Goal: Task Accomplishment & Management: Use online tool/utility

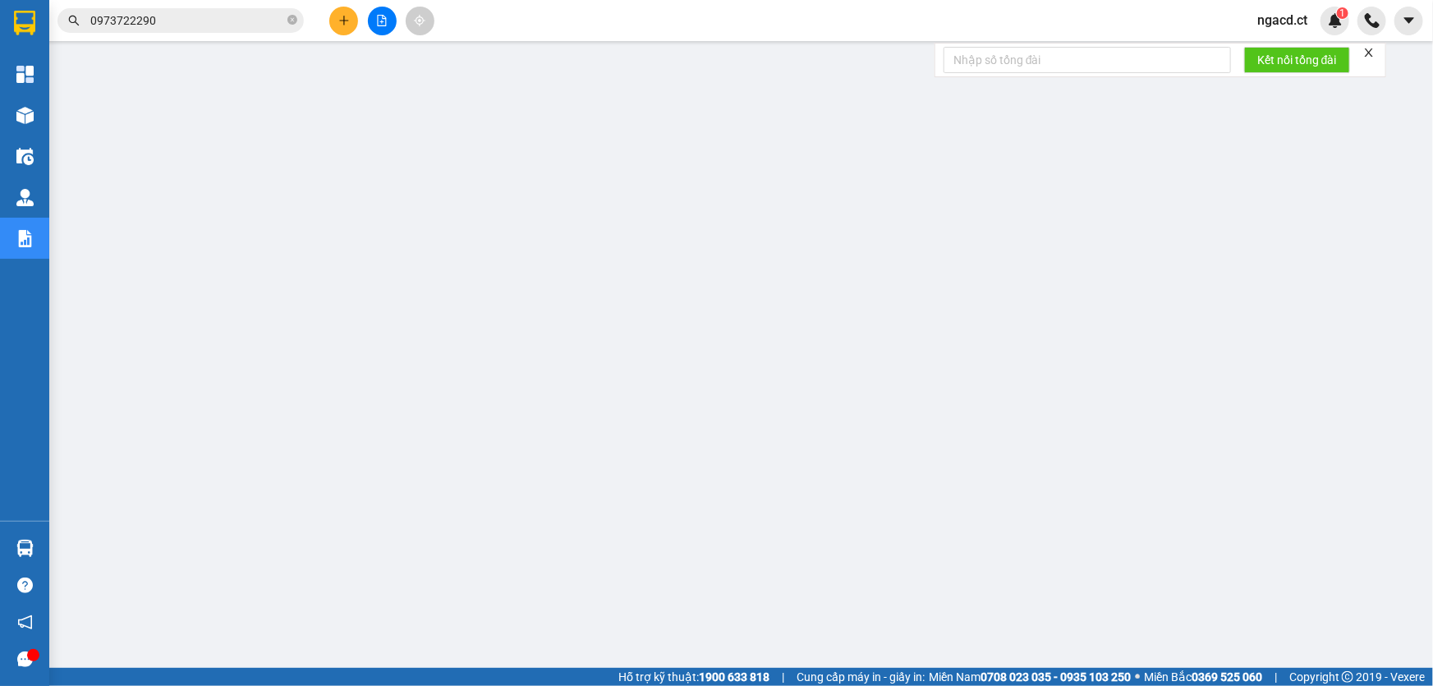
click at [1287, 21] on span "ngacd.ct" at bounding box center [1282, 20] width 76 height 21
click at [1280, 48] on span "Đăng xuất" at bounding box center [1304, 51] width 69 height 18
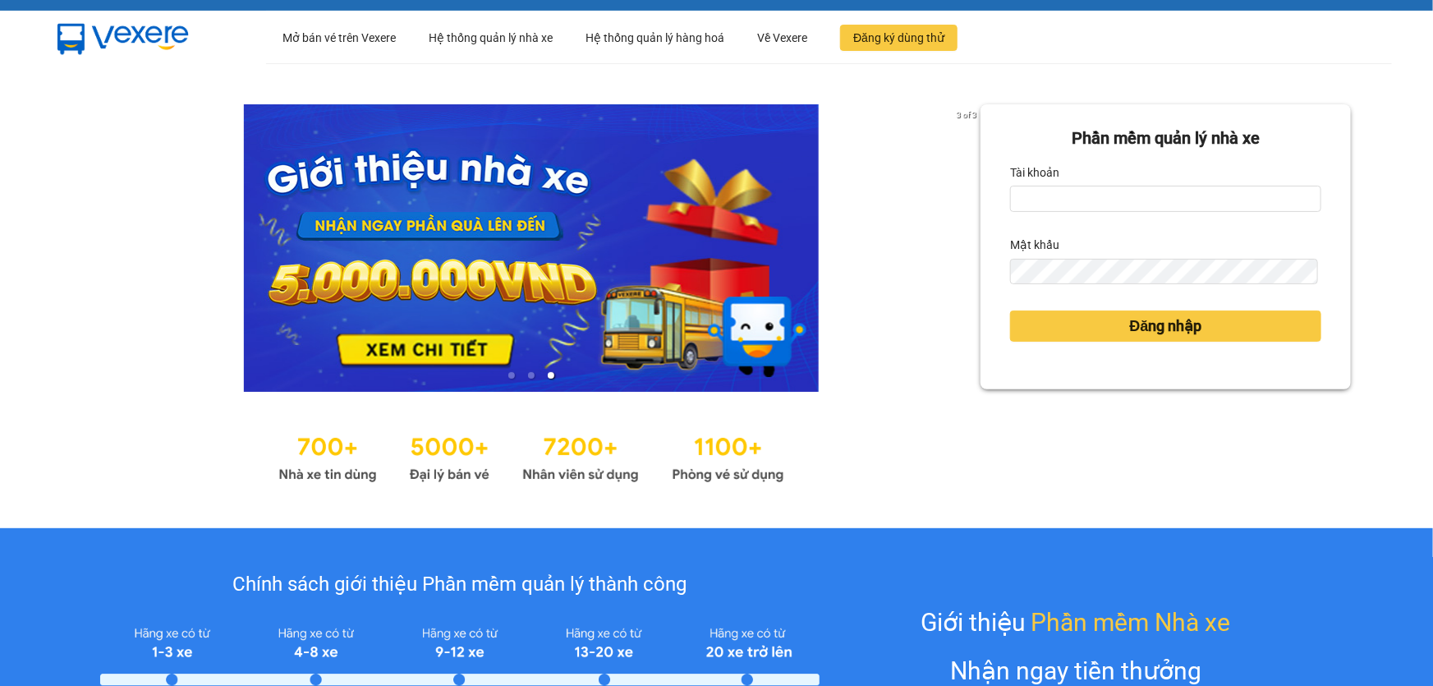
scroll to position [149, 0]
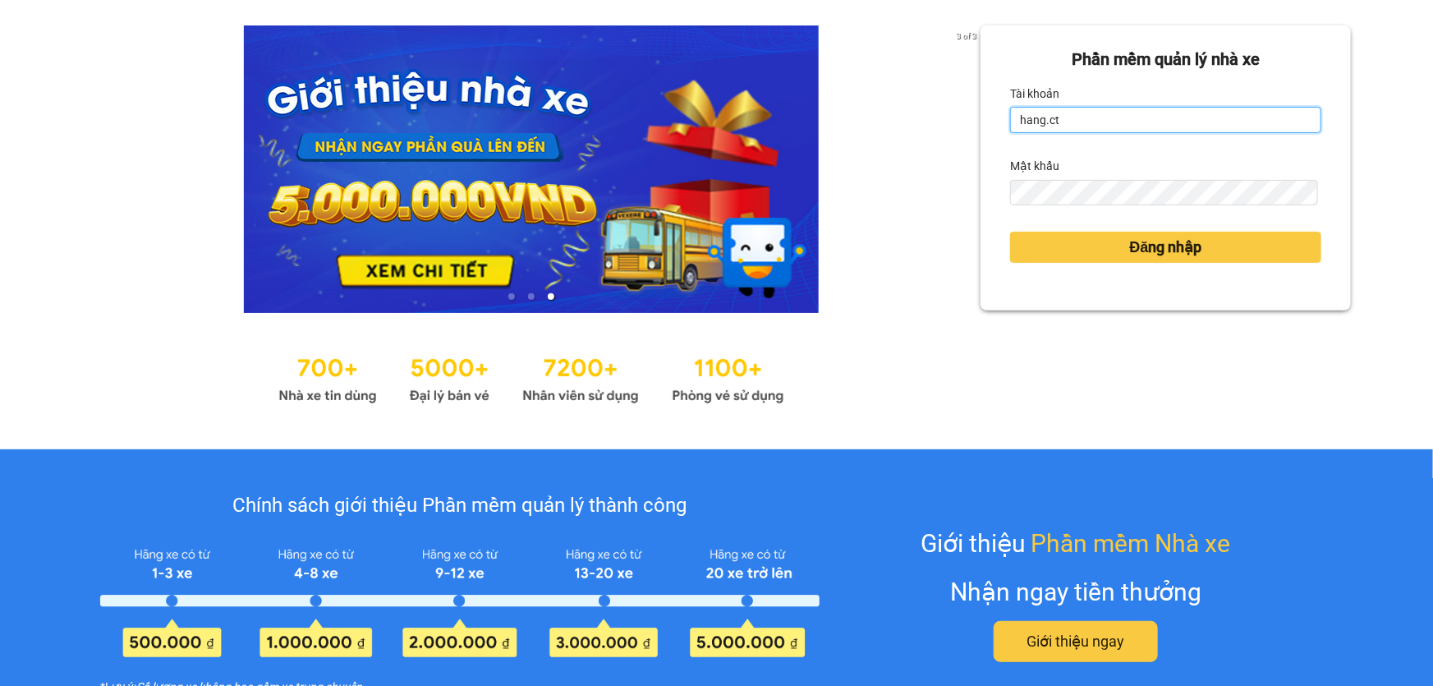
click at [1049, 116] on input "hang.ct" at bounding box center [1165, 120] width 311 height 26
click at [1050, 117] on input "hang.ct" at bounding box center [1165, 120] width 311 height 26
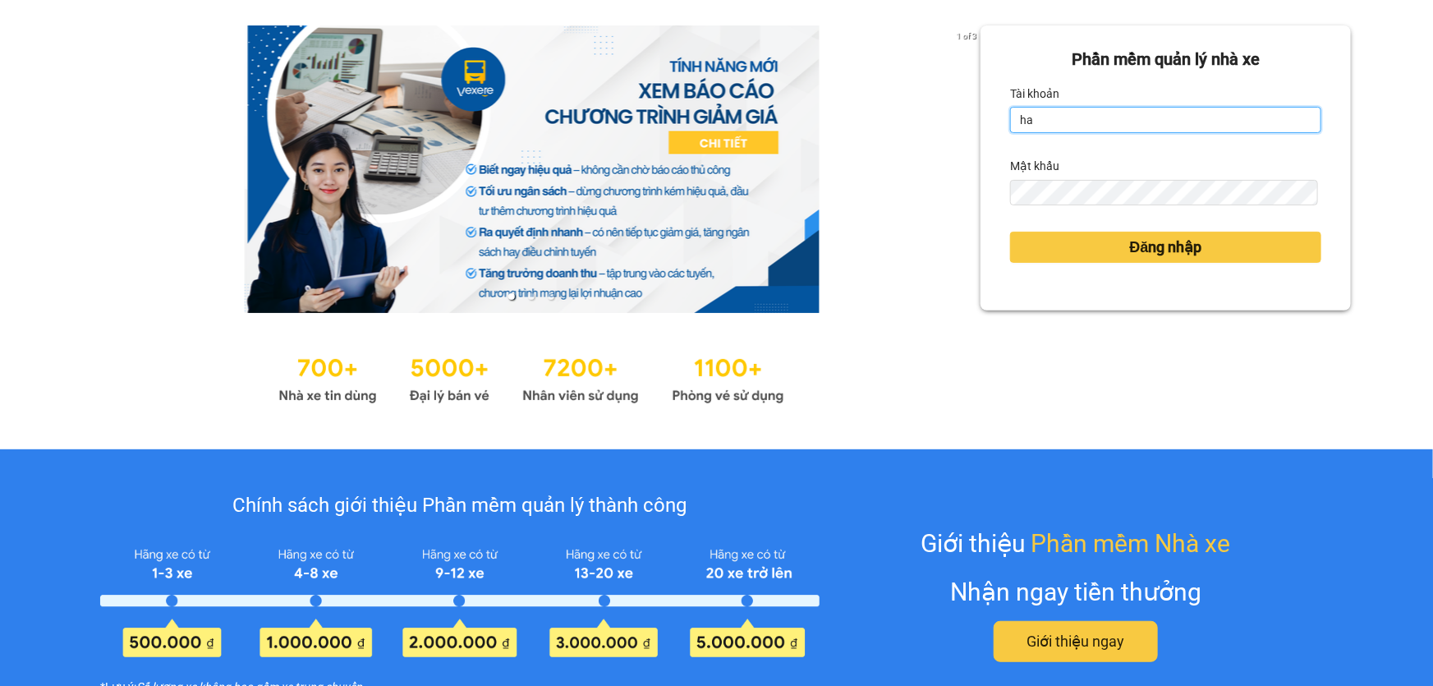
type input "h"
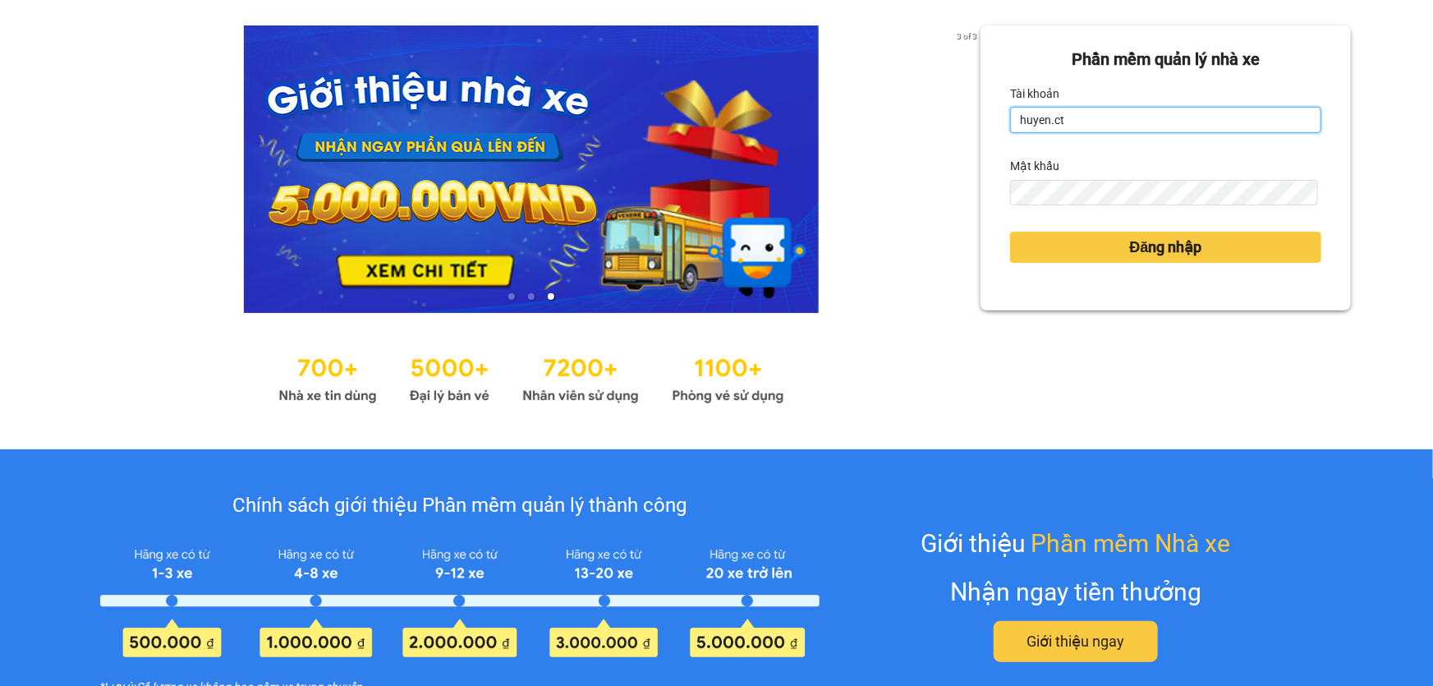
type input "huyen.ct"
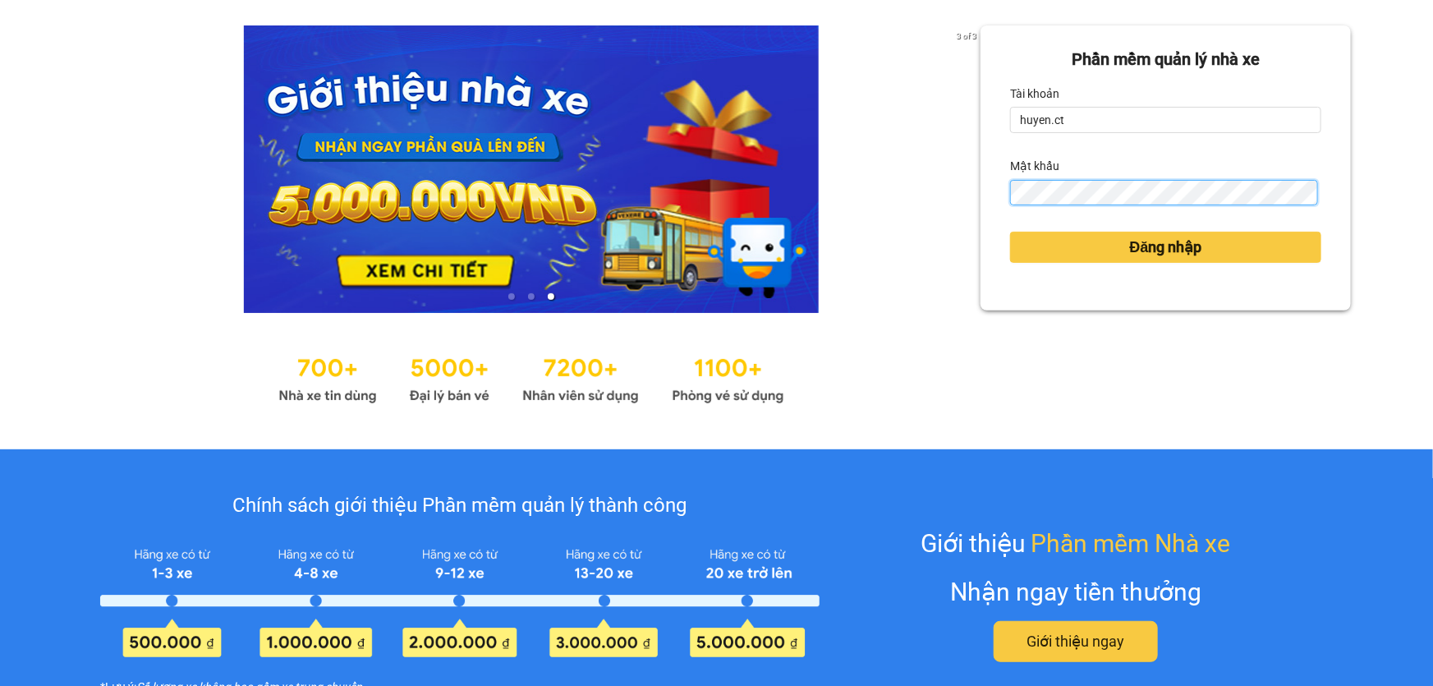
drag, startPoint x: 1076, startPoint y: 122, endPoint x: 935, endPoint y: 227, distance: 176.1
click at [935, 227] on div "3 of 3 Phần mềm quản lý nhà xe Tài khoản huyen.ct Mật khẩu Đăng nhập" at bounding box center [716, 216] width 1433 height 465
click at [884, 188] on div "3 of 3 Phần mềm quản lý nhà xe Tài khoản huyen.ct Mật khẩu Đăng nhập" at bounding box center [716, 216] width 1433 height 465
drag, startPoint x: 815, startPoint y: 243, endPoint x: 889, endPoint y: 222, distance: 76.9
click at [820, 240] on div at bounding box center [531, 168] width 898 height 287
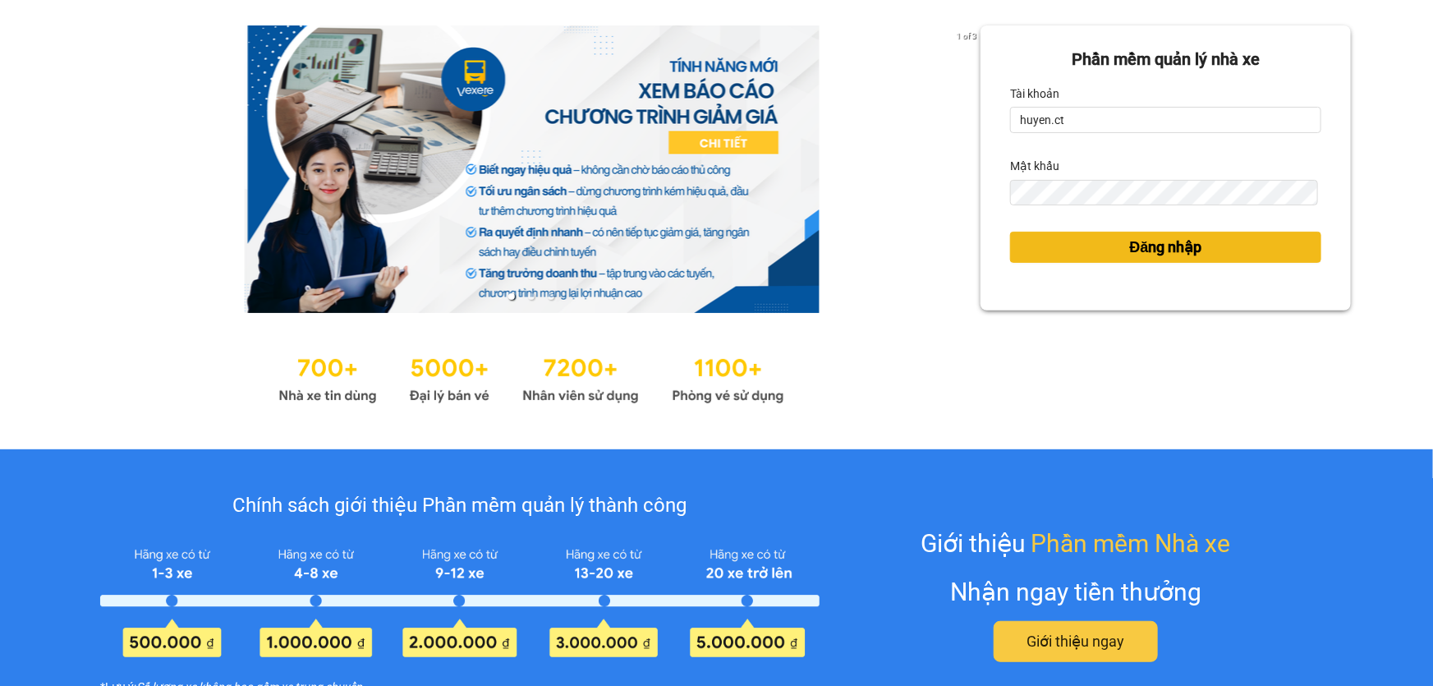
click at [1017, 254] on button "Đăng nhập" at bounding box center [1165, 247] width 311 height 31
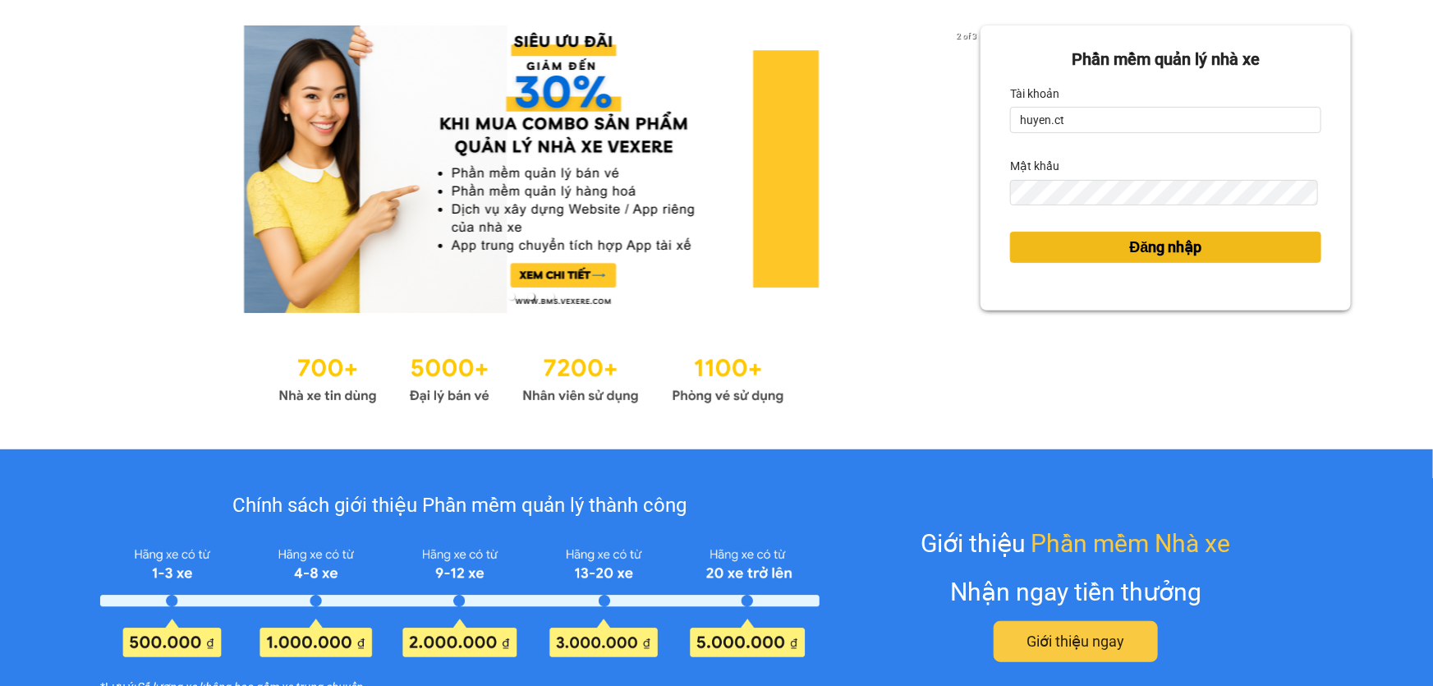
click at [1100, 239] on button "Đăng nhập" at bounding box center [1165, 247] width 311 height 31
click at [1152, 240] on span "Đăng nhập" at bounding box center [1166, 247] width 72 height 23
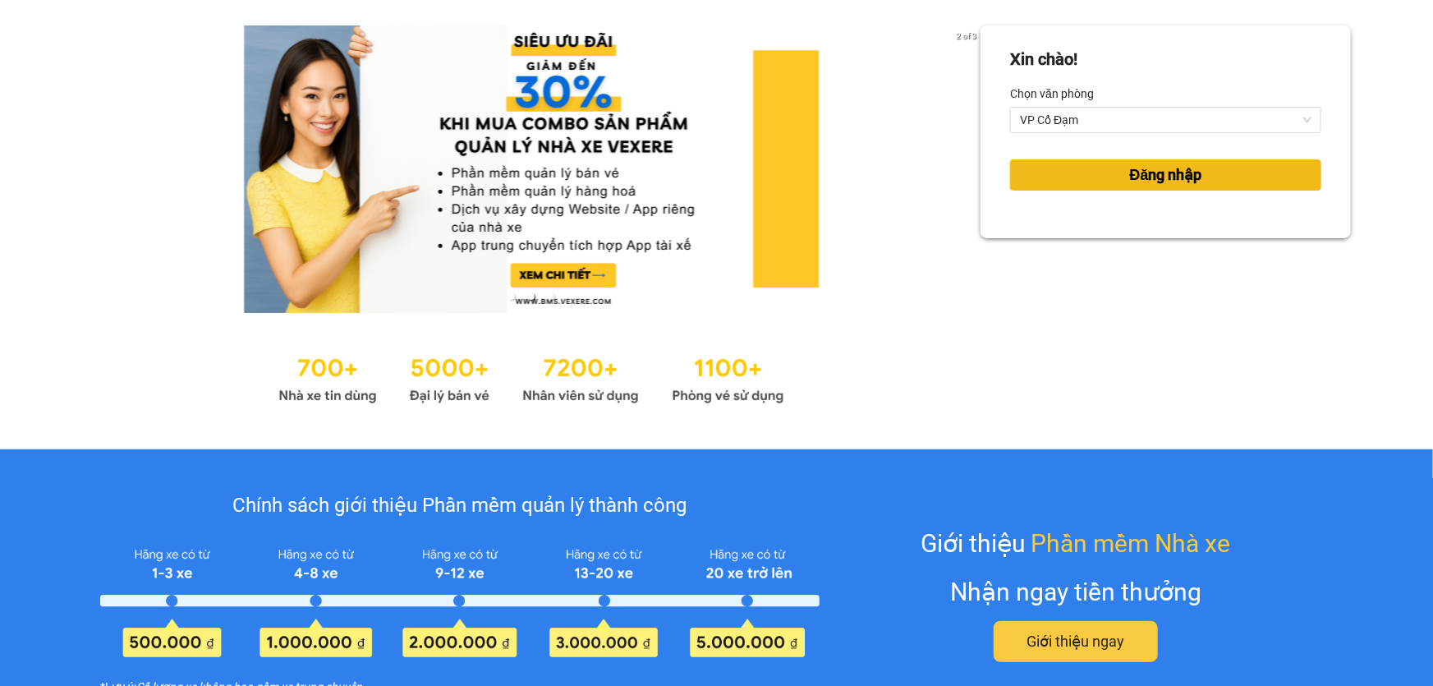
click at [1156, 188] on button "Đăng nhập" at bounding box center [1165, 174] width 311 height 31
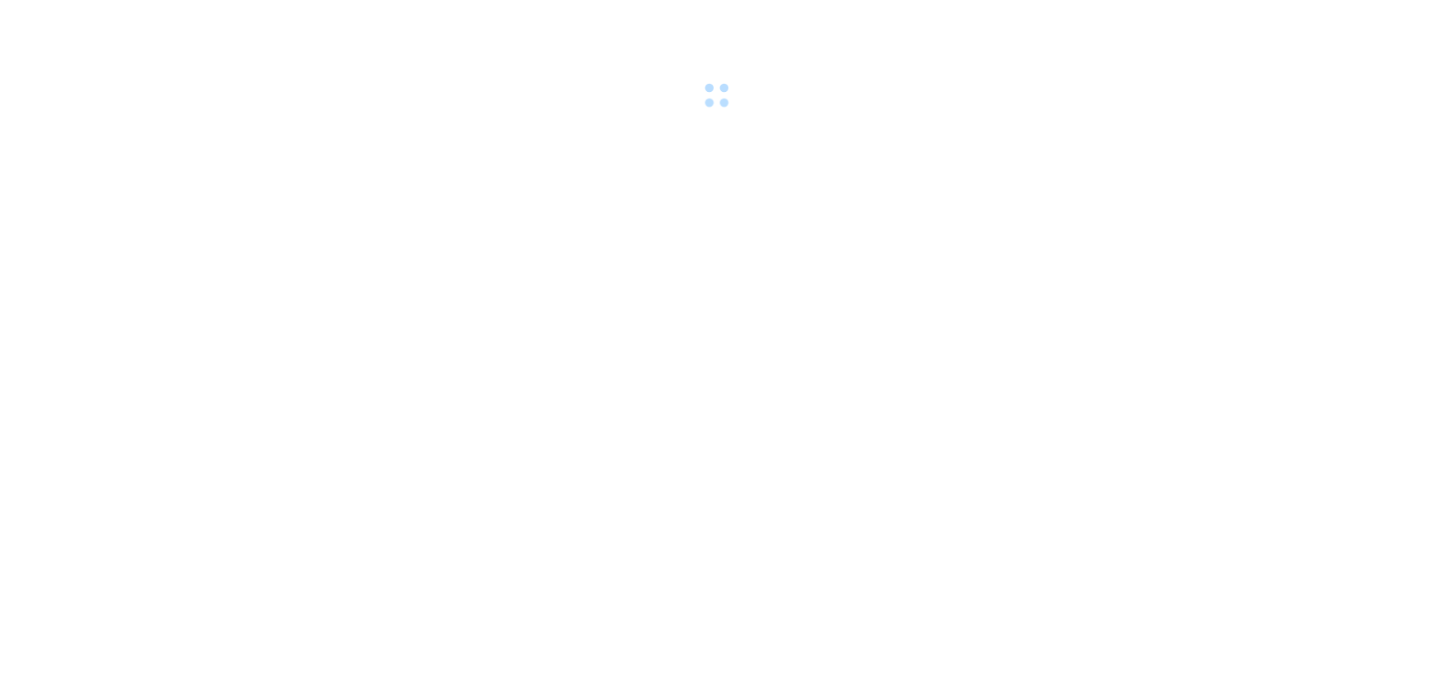
click at [1157, 180] on body at bounding box center [716, 343] width 1433 height 686
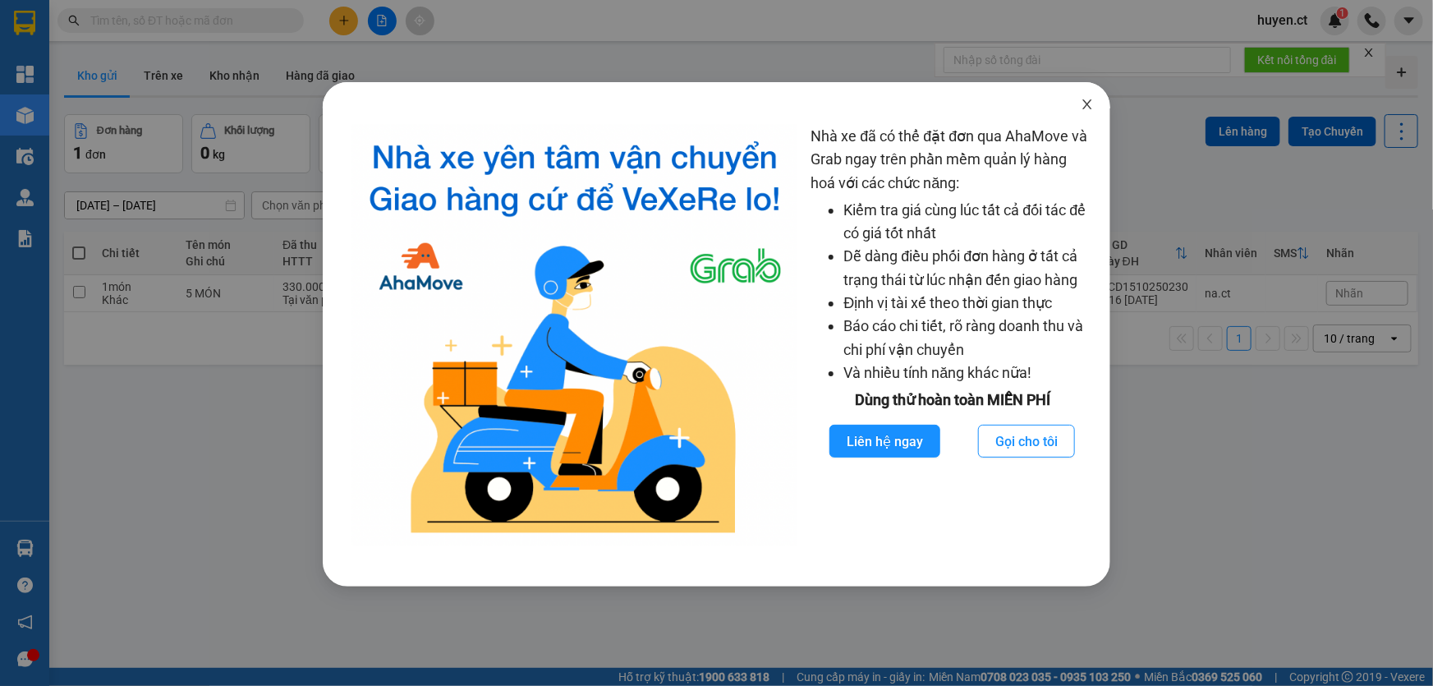
click at [1090, 109] on icon "close" at bounding box center [1087, 104] width 13 height 13
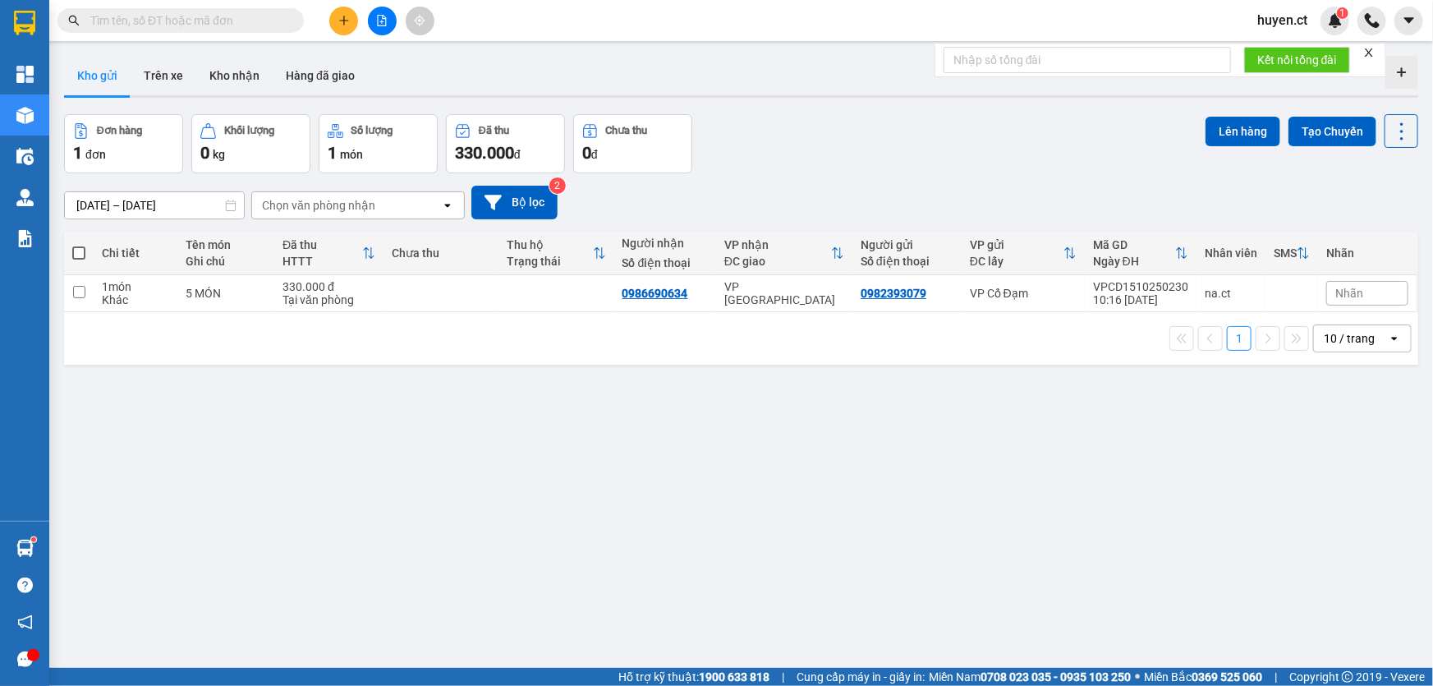
click at [248, 23] on input "text" at bounding box center [187, 20] width 194 height 18
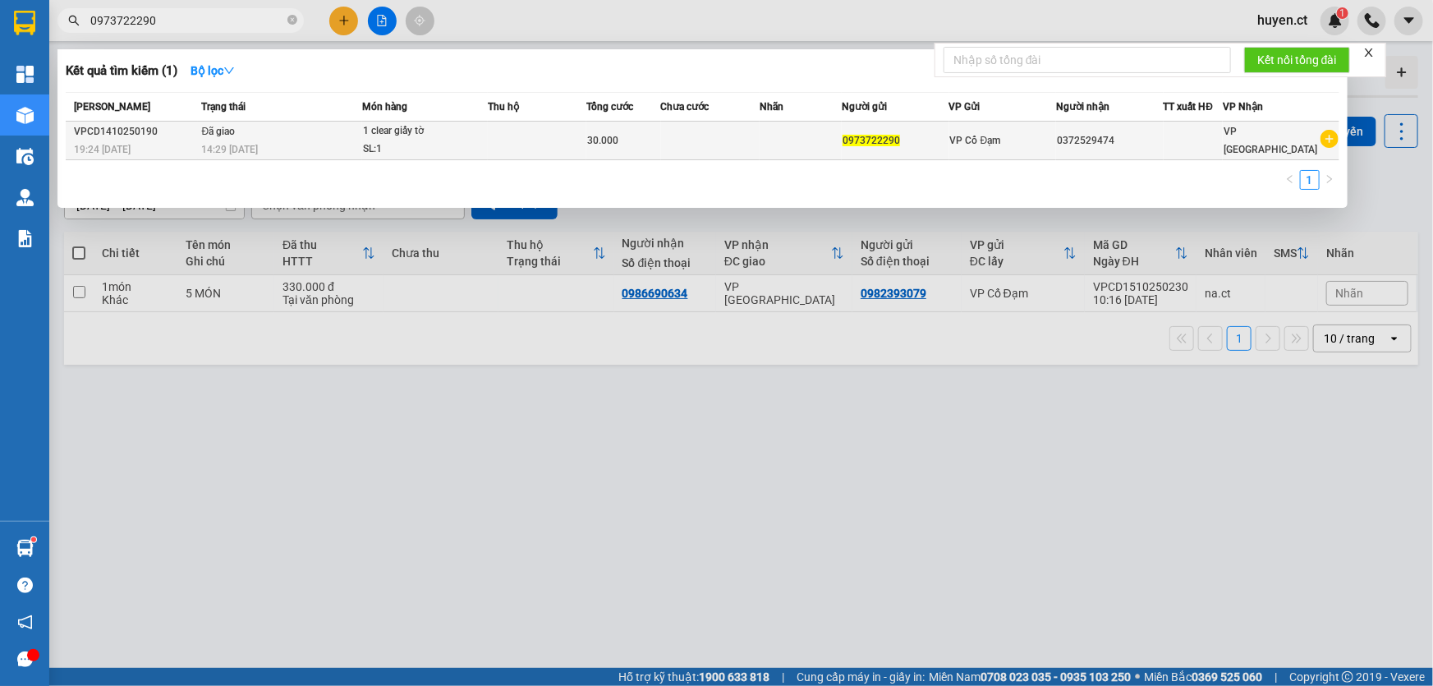
type input "0973722290"
click at [403, 133] on div "1 clear giấy tờ" at bounding box center [424, 131] width 123 height 18
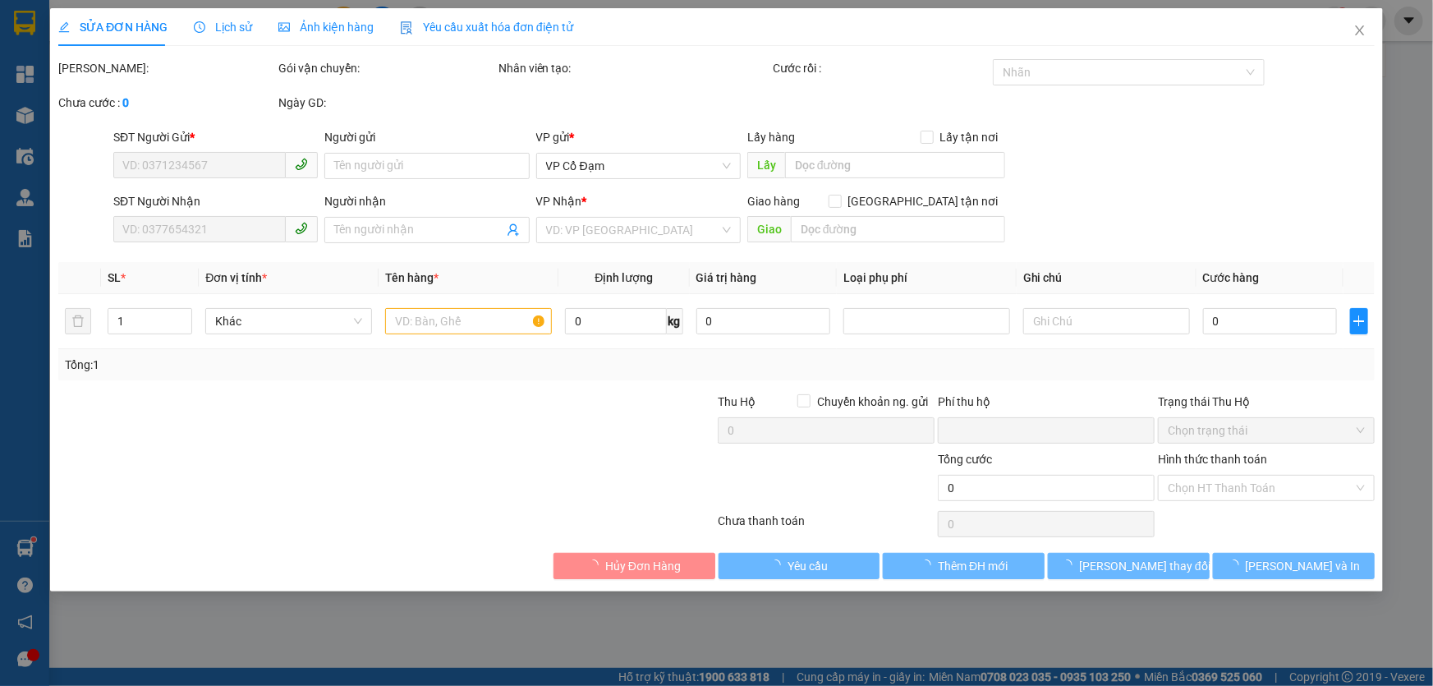
type input "0973722290"
type input "0372529474"
type input "0"
type input "30.000"
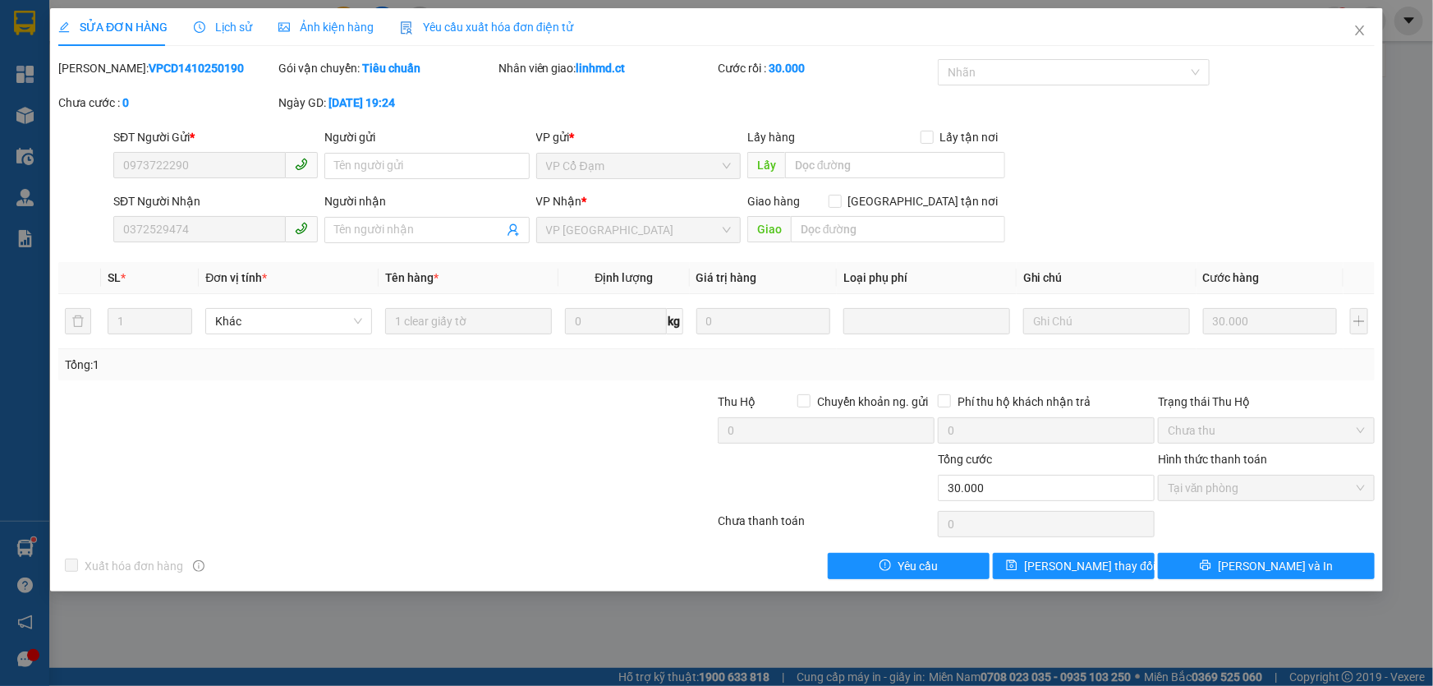
click at [228, 18] on div "Lịch sử" at bounding box center [223, 27] width 58 height 18
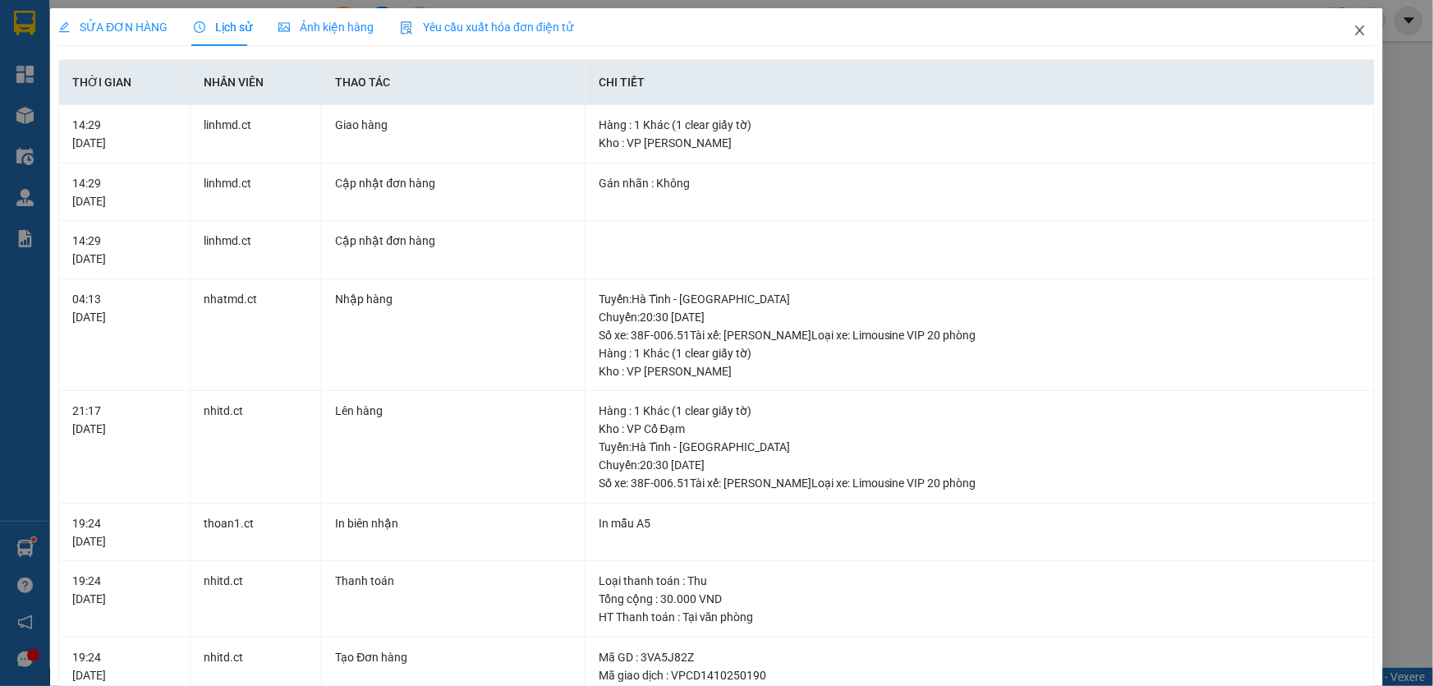
click at [1338, 37] on span "Close" at bounding box center [1360, 31] width 46 height 46
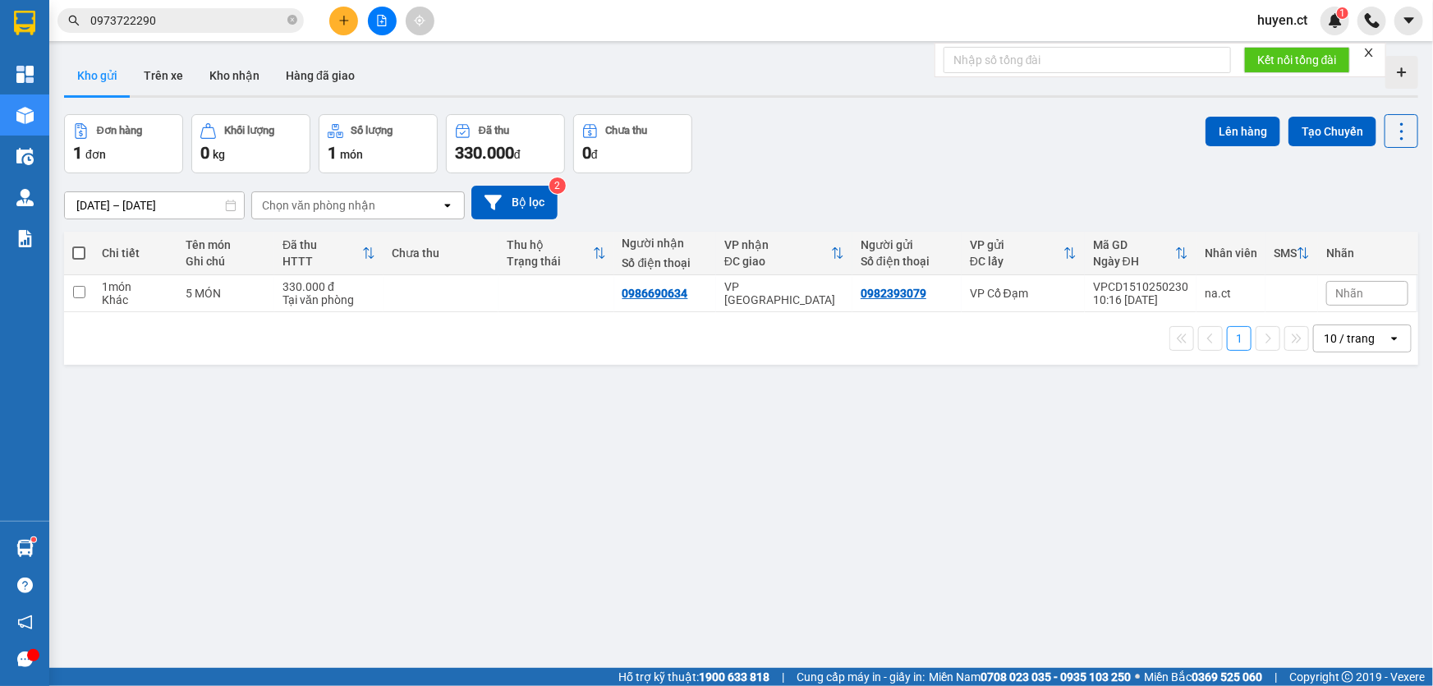
click at [218, 21] on input "0973722290" at bounding box center [187, 20] width 194 height 18
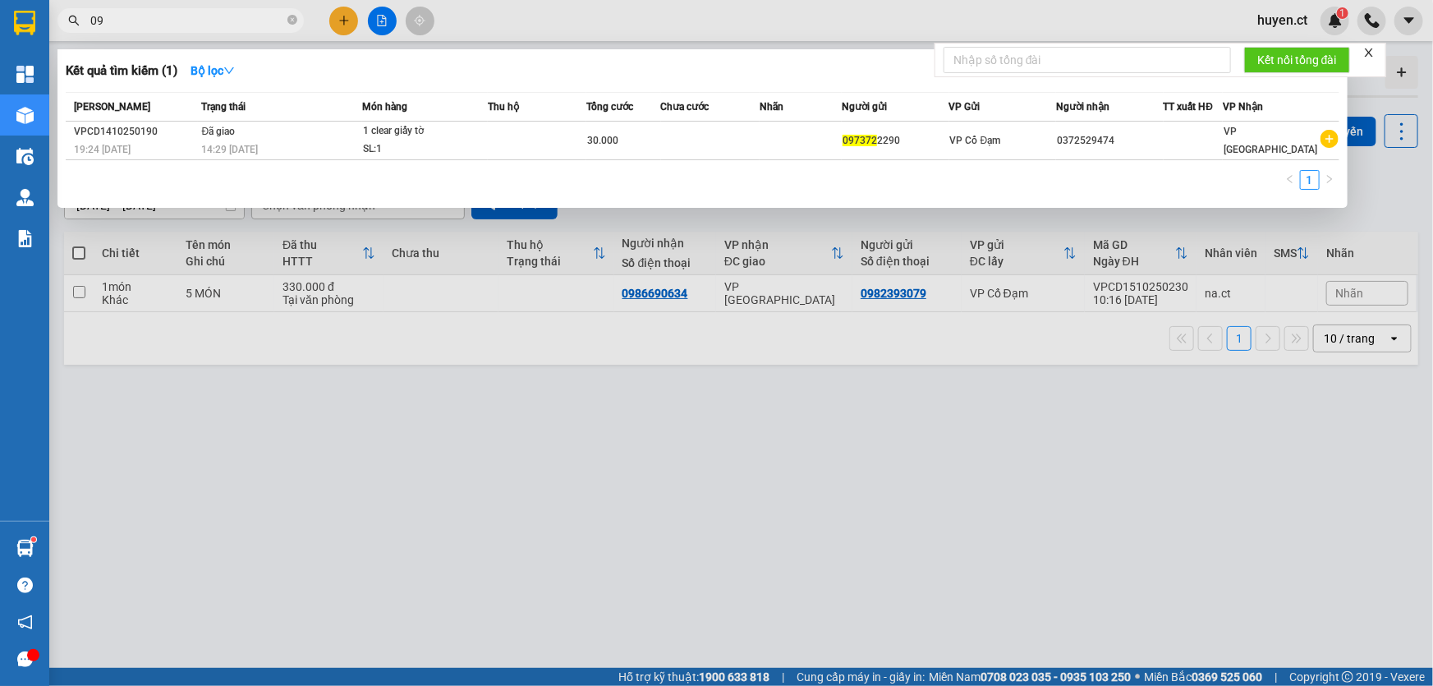
type input "0"
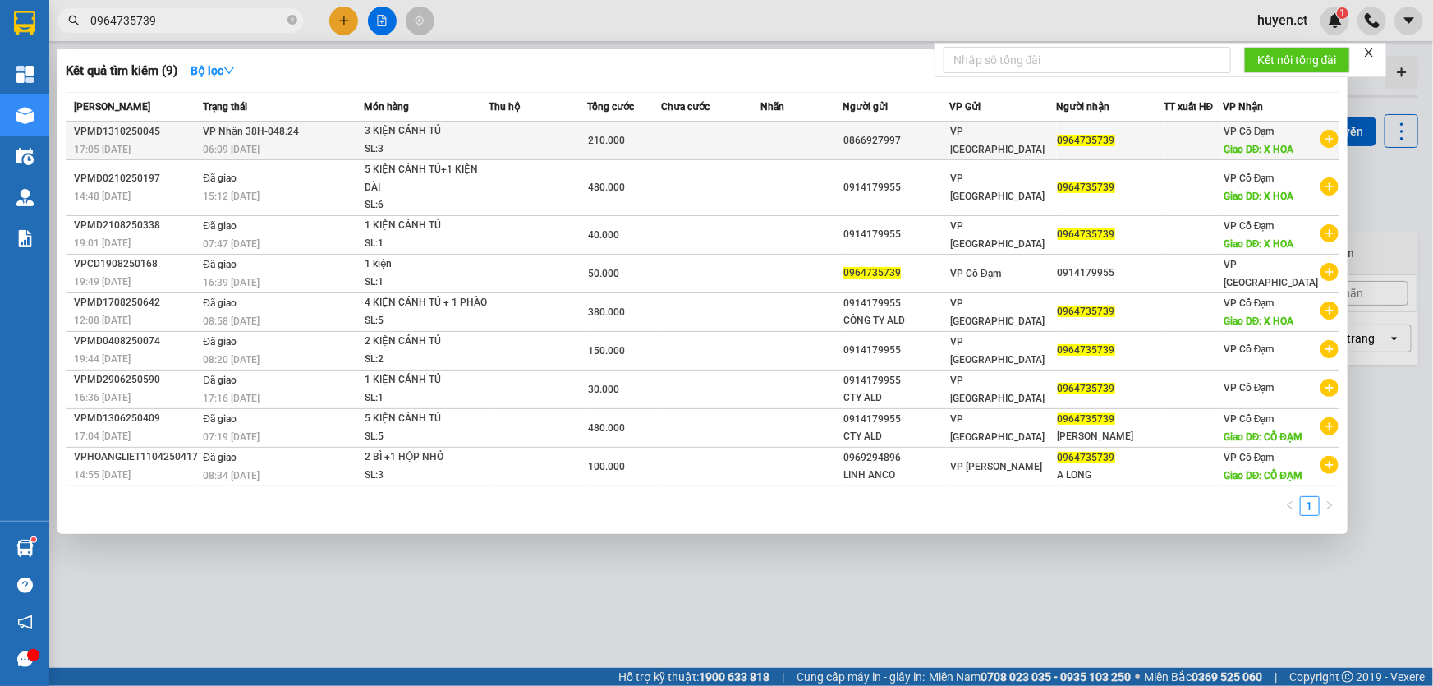
type input "0964735739"
click at [526, 145] on td at bounding box center [538, 141] width 99 height 39
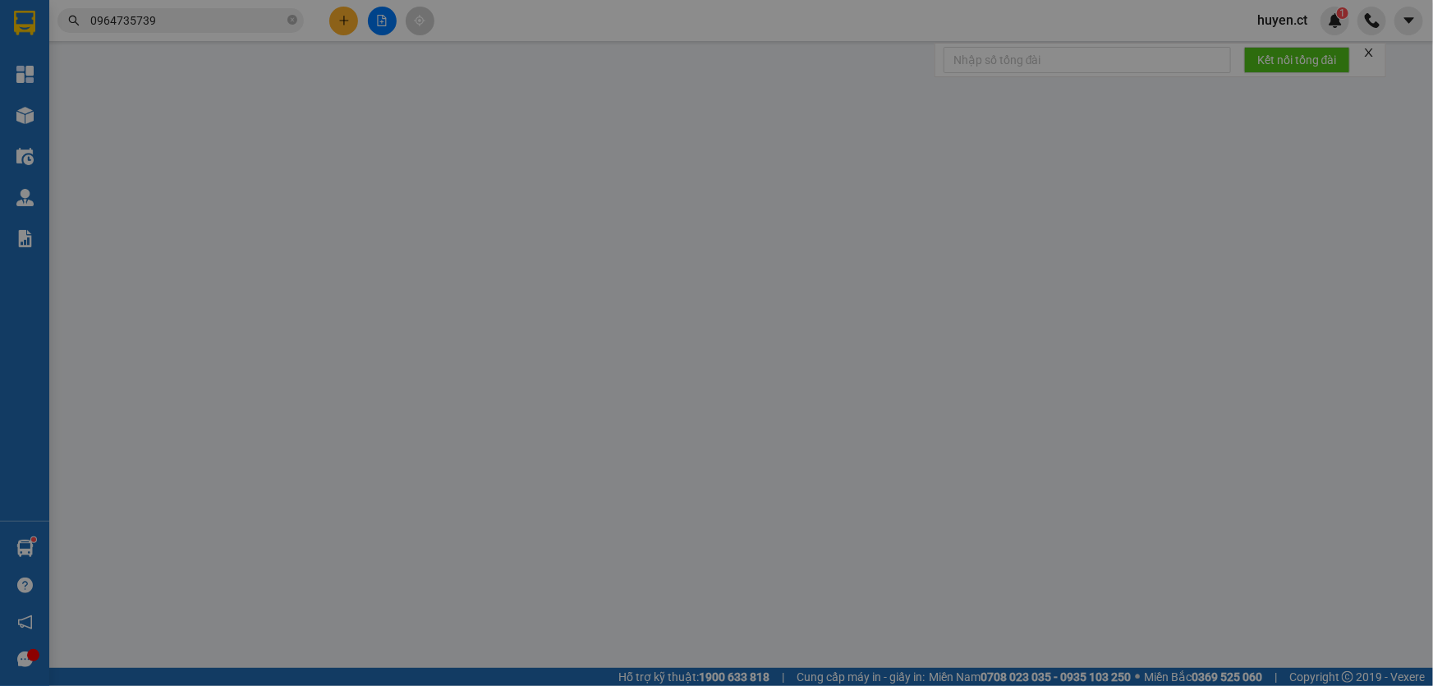
type input "0866927997"
type input "0964735739"
type input "X HOA"
type input "0"
type input "210.000"
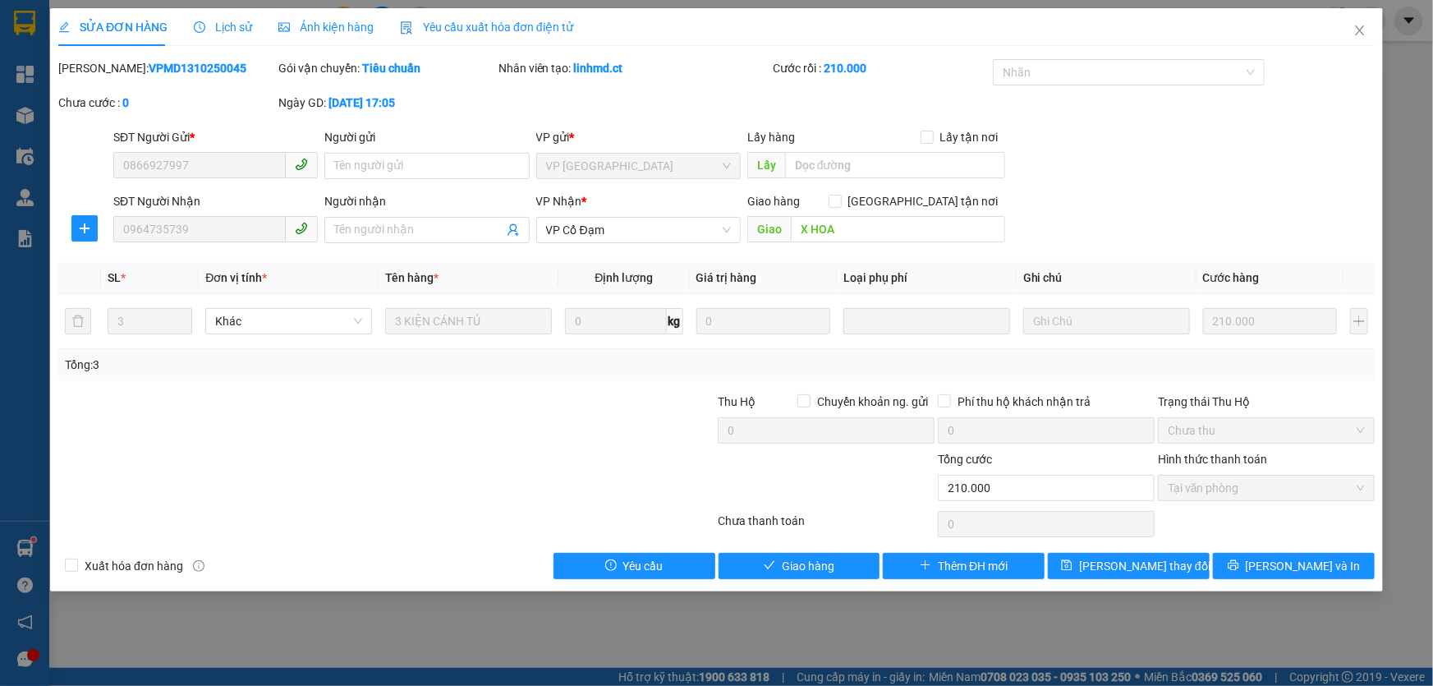
click at [241, 32] on span "Lịch sử" at bounding box center [223, 27] width 58 height 13
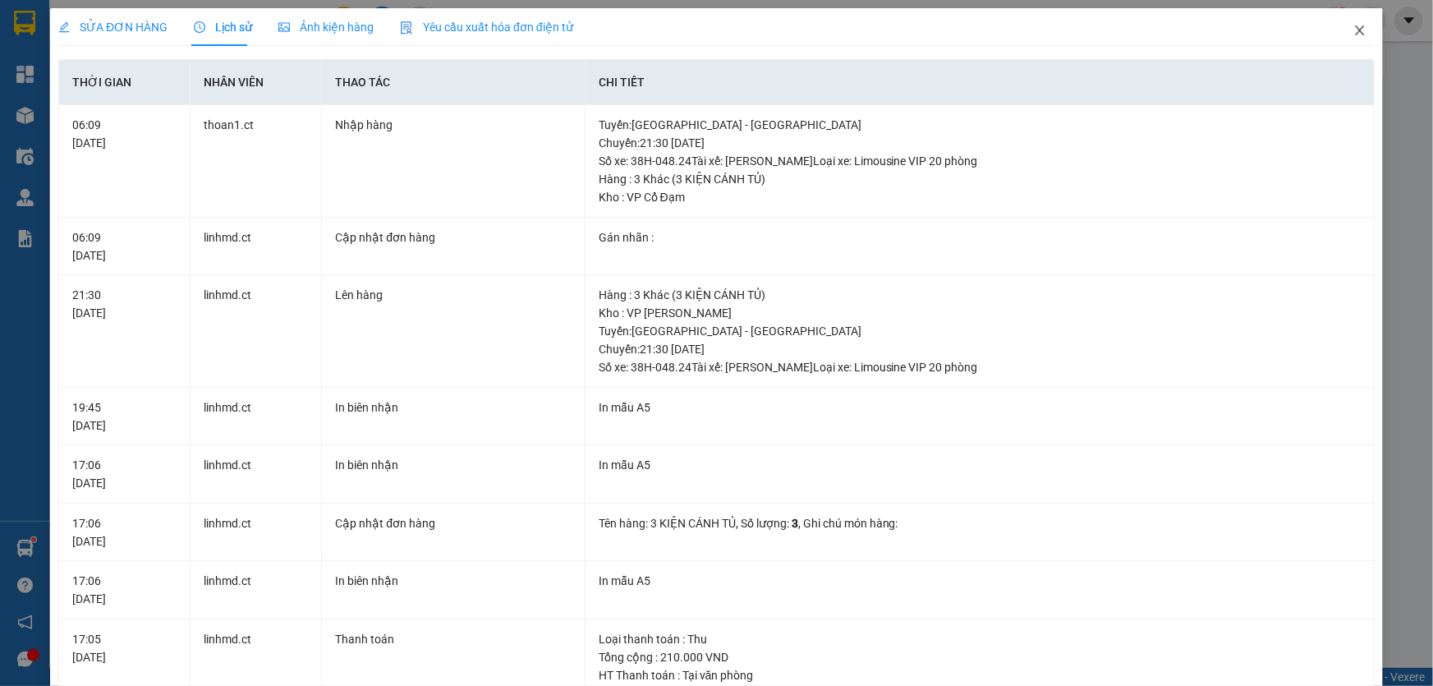
drag, startPoint x: 1348, startPoint y: 27, endPoint x: 400, endPoint y: 21, distance: 948.5
click at [1353, 25] on icon "close" at bounding box center [1359, 30] width 13 height 13
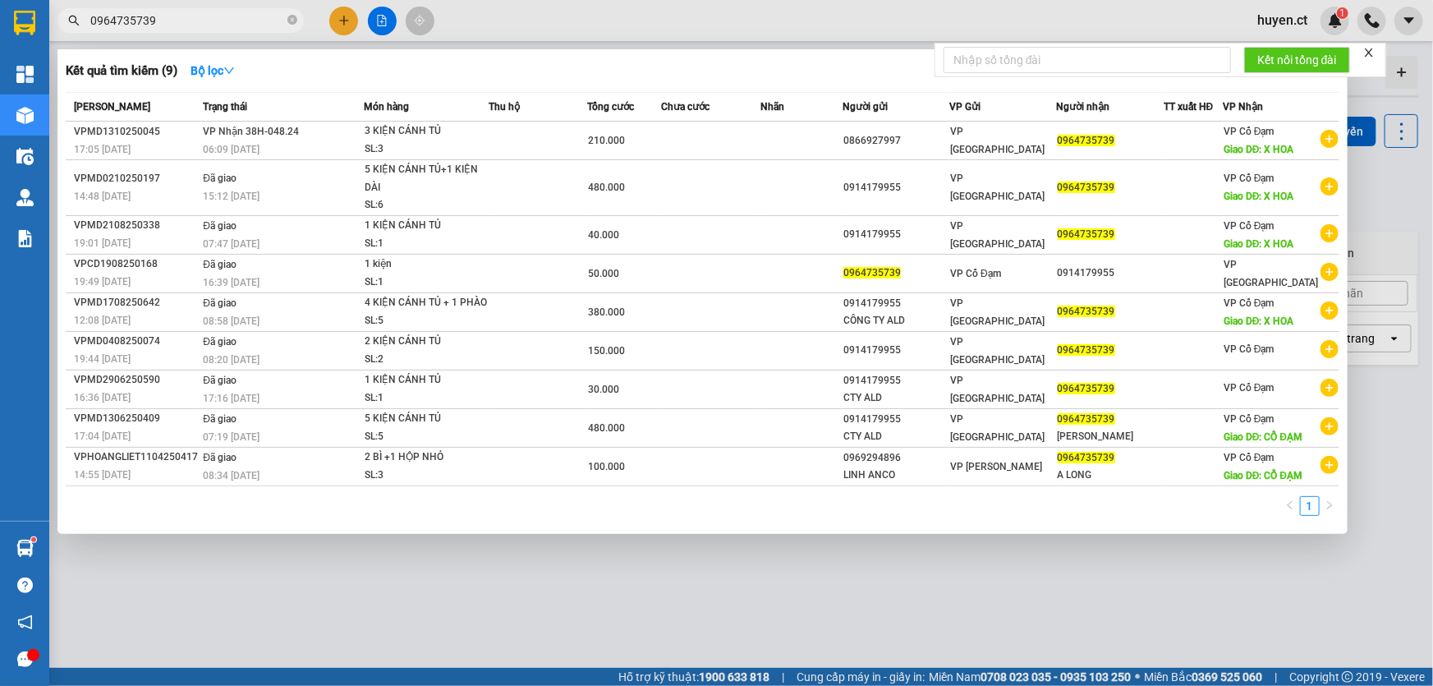
click at [216, 16] on input "0964735739" at bounding box center [187, 20] width 194 height 18
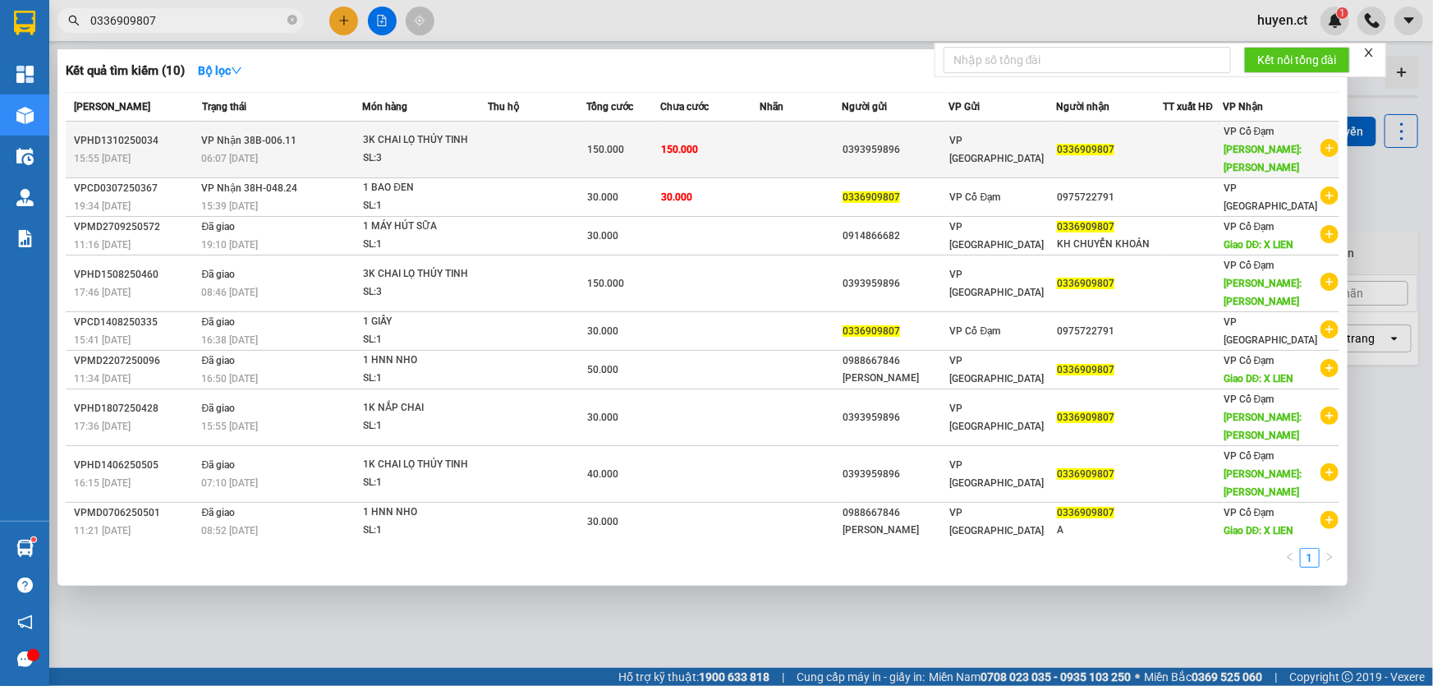
type input "0336909807"
click at [466, 154] on div "SL: 3" at bounding box center [424, 158] width 123 height 18
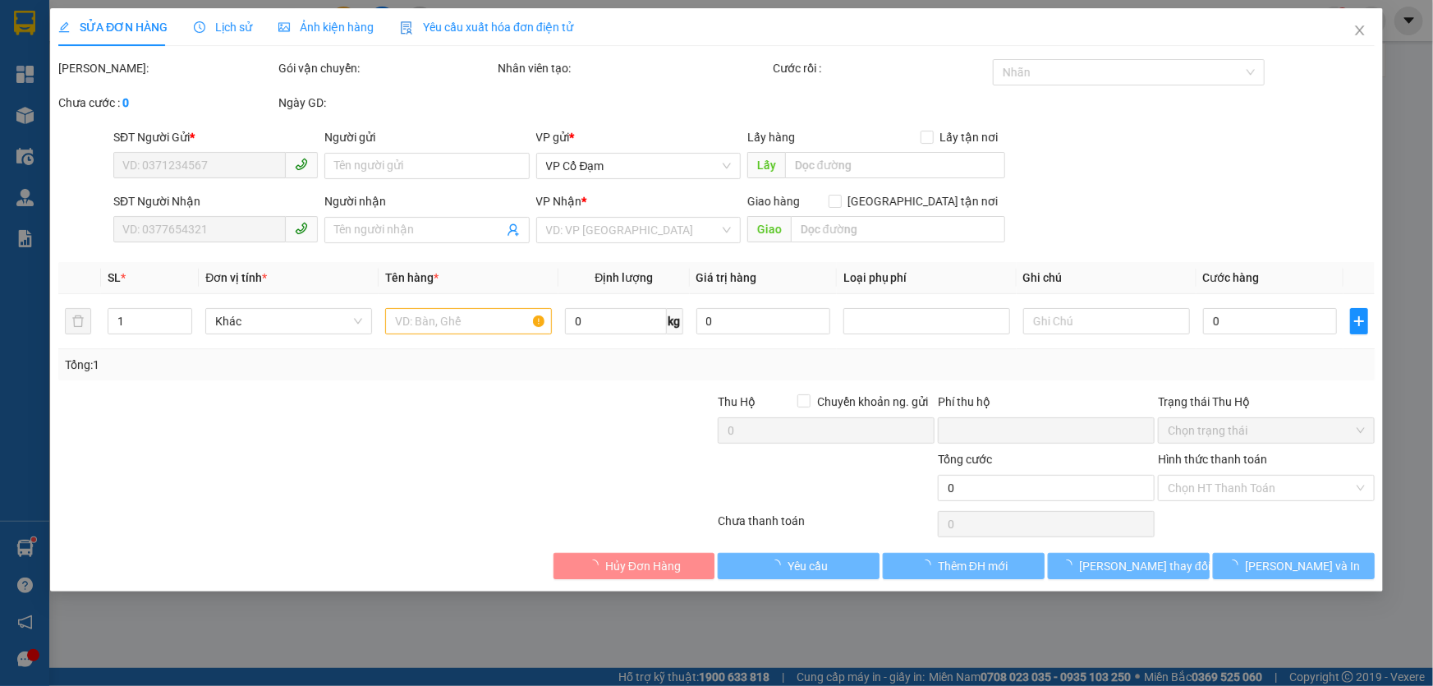
type input "0393959896"
type input "0336909807"
type input "[PERSON_NAME]"
type input "0"
type input "150.000"
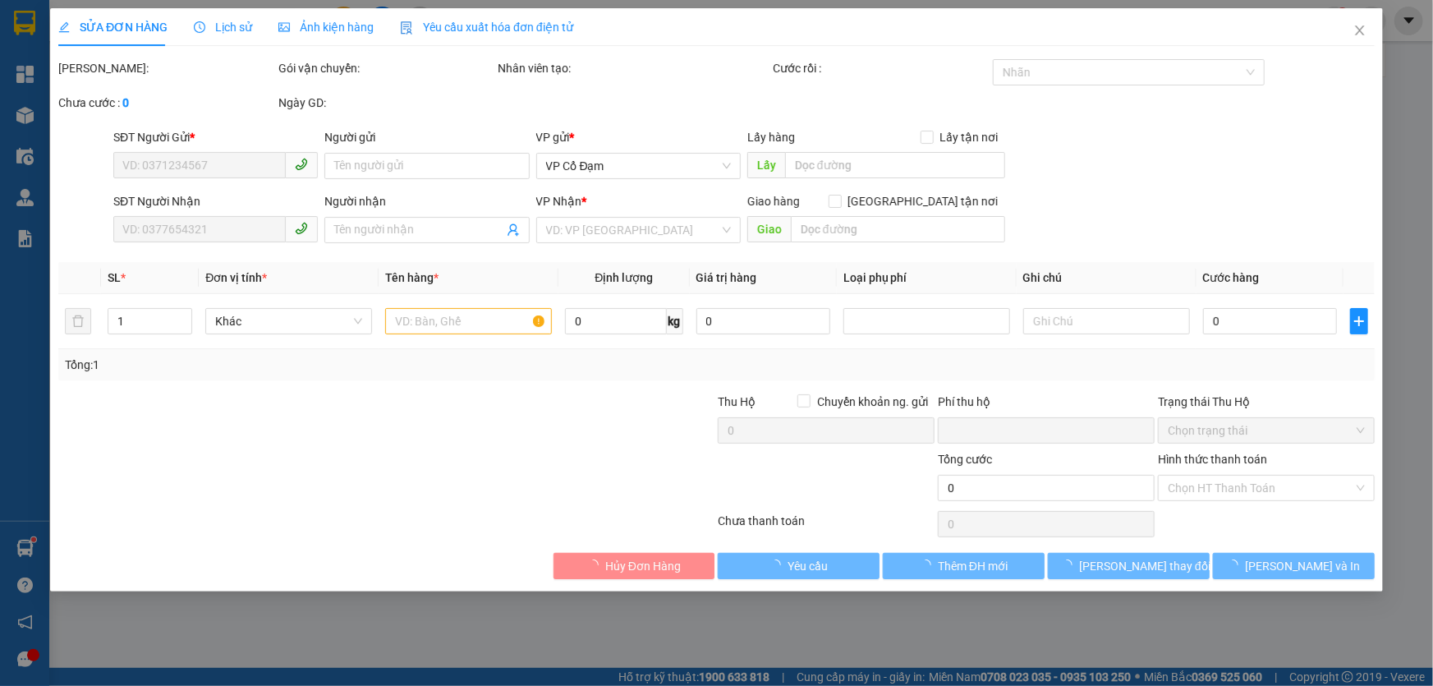
type input "150.000"
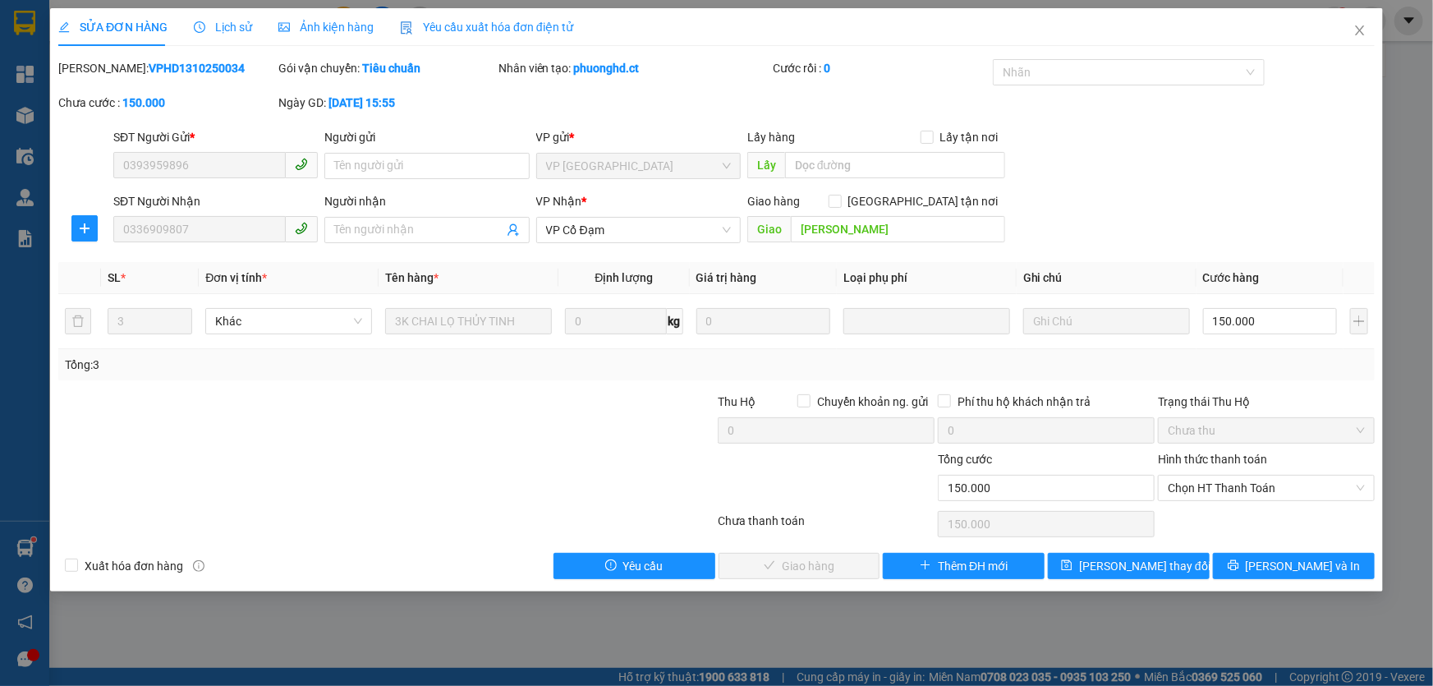
click at [232, 36] on div "Lịch sử" at bounding box center [223, 27] width 58 height 38
